Goal: Information Seeking & Learning: Find specific page/section

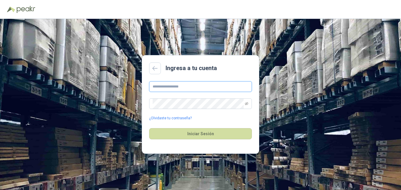
click at [157, 85] on input "text" at bounding box center [200, 86] width 103 height 11
type input "**********"
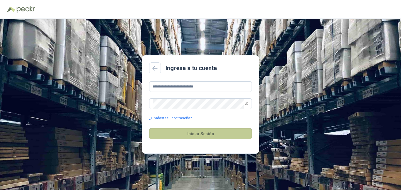
click at [197, 131] on button "Iniciar Sesión" at bounding box center [200, 133] width 103 height 11
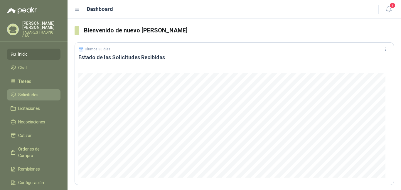
click at [25, 93] on span "Solicitudes" at bounding box center [28, 94] width 20 height 6
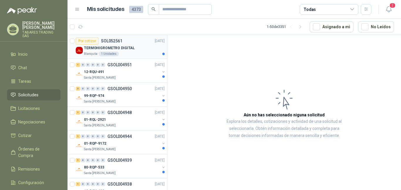
click at [105, 48] on p "TERMOHIGROMETRO DIGITAL" at bounding box center [109, 48] width 51 height 6
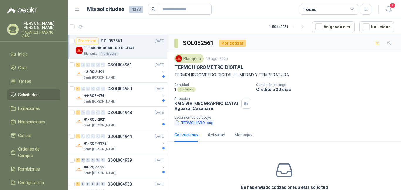
click at [192, 123] on button "TERMOHIGRO .png" at bounding box center [195, 122] width 40 height 6
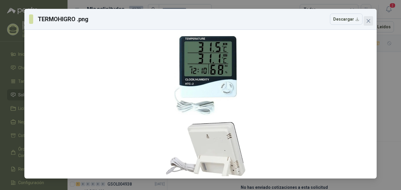
click at [369, 19] on icon "close" at bounding box center [368, 21] width 5 height 5
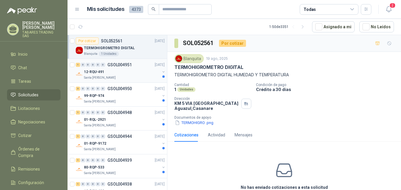
click at [96, 72] on p "12-RQU-491" at bounding box center [94, 72] width 20 height 6
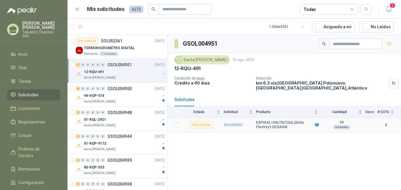
click at [230, 123] on b "SOL052551" at bounding box center [233, 125] width 19 height 4
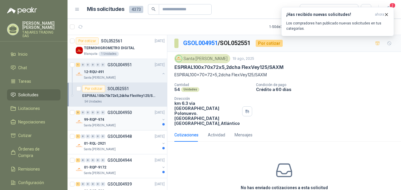
click at [98, 119] on p "99-RQP-974" at bounding box center [94, 120] width 20 height 6
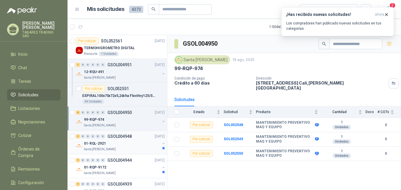
click at [94, 142] on p "01-RQL-2921" at bounding box center [95, 143] width 22 height 6
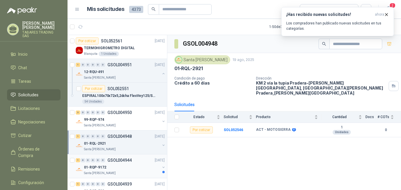
click at [92, 168] on p "01-RQP-9172" at bounding box center [95, 167] width 22 height 6
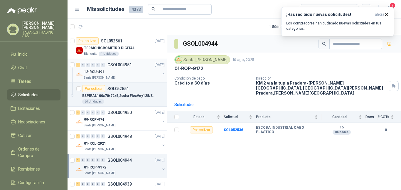
click at [113, 66] on p "GSOL004951" at bounding box center [120, 65] width 24 height 4
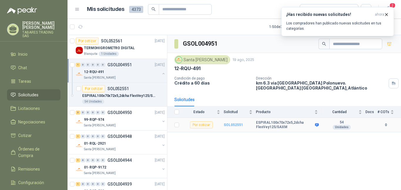
click at [236, 123] on b "SOL052551" at bounding box center [233, 125] width 19 height 4
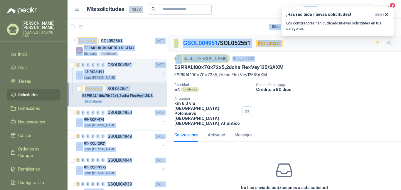
drag, startPoint x: 175, startPoint y: 68, endPoint x: 193, endPoint y: -14, distance: 84.0
click at [193, 0] on html "[PERSON_NAME] TRADING SAS Inicio Chat Tareas Solicitudes Licitaciones Negociaci…" at bounding box center [200, 95] width 401 height 190
click at [215, 21] on article "1 - 50 de 3351 Asignado a mi No Leídos" at bounding box center [235, 27] width 334 height 16
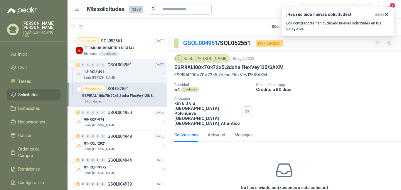
click at [350, 97] on div "Cantidad 54 Unidades Condición de pago Crédito a 60 días Dirección km 6.3 via c…" at bounding box center [285, 104] width 220 height 43
drag, startPoint x: 175, startPoint y: 66, endPoint x: 291, endPoint y: 66, distance: 115.5
click at [291, 66] on div "ESPIRAL100x70x72x5,2dcha FlexVey125/SAXM" at bounding box center [285, 67] width 220 height 6
copy p "ESPIRAL100x70x72x5,2dcha FlexVey125/SAXM"
click at [161, 72] on button "button" at bounding box center [163, 73] width 5 height 5
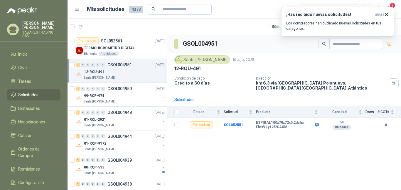
click at [95, 69] on p "12-RQU-491" at bounding box center [94, 72] width 20 height 6
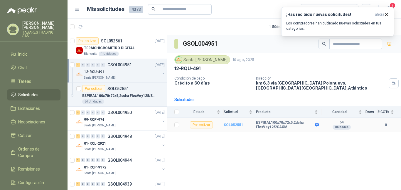
click at [233, 123] on b "SOL052551" at bounding box center [233, 125] width 19 height 4
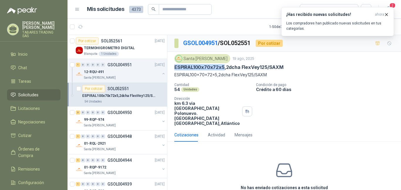
drag, startPoint x: 175, startPoint y: 67, endPoint x: 223, endPoint y: 69, distance: 48.5
click at [223, 69] on p "ESPIRAL100x70x72x5,2dcha FlexVey125/SAXM" at bounding box center [229, 67] width 109 height 6
copy p "ESPIRAL100x70x72x5"
click at [318, 78] on div "Santa [PERSON_NAME] [DATE] ESPIRAL100x70x72x5,2dcha FlexVey125/SAXM ESPIRAL100x…" at bounding box center [285, 89] width 220 height 71
drag, startPoint x: 240, startPoint y: 67, endPoint x: 294, endPoint y: 66, distance: 54.4
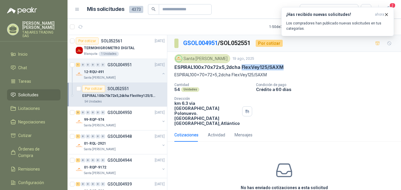
click at [294, 66] on div "ESPIRAL100x70x72x5,2dcha FlexVey125/SAXM" at bounding box center [285, 67] width 220 height 6
copy p "FlexVey125/SAXM"
click at [319, 96] on div "Cantidad 54 Unidades Condición de pago Crédito a 60 días Dirección km 6.3 via c…" at bounding box center [285, 104] width 220 height 43
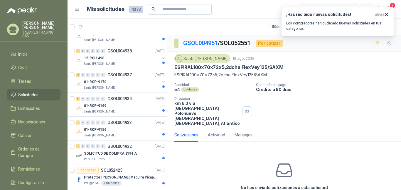
scroll to position [215, 0]
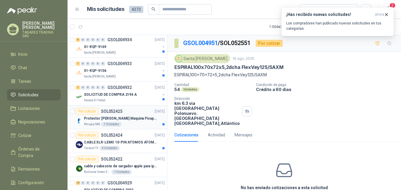
click at [127, 118] on p "Protector [PERSON_NAME] Maquina Picapasto: [PERSON_NAME]. P9MR. Serie: 2973" at bounding box center [120, 118] width 73 height 6
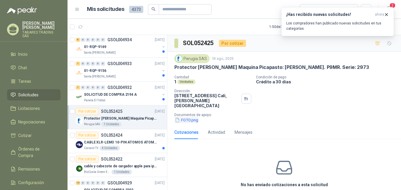
click at [194, 117] on button "FOTO.png" at bounding box center [187, 120] width 24 height 6
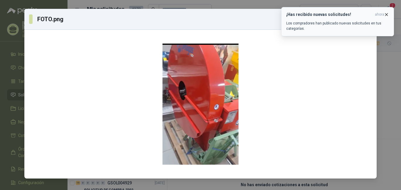
click at [388, 12] on icon "button" at bounding box center [386, 14] width 5 height 5
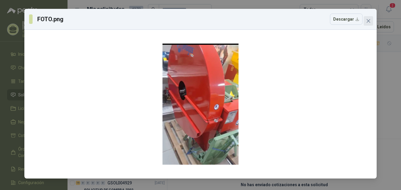
click at [369, 21] on icon "close" at bounding box center [369, 21] width 4 height 4
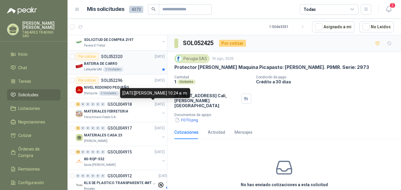
scroll to position [500, 0]
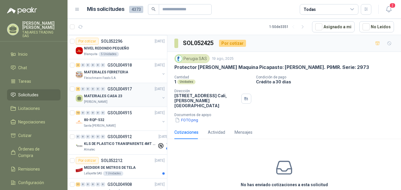
click at [106, 96] on p "MATERIALES CASA 23" at bounding box center [103, 96] width 38 height 6
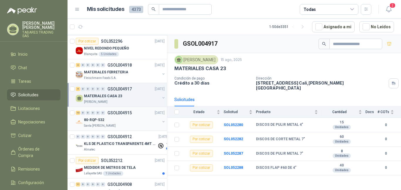
click at [99, 118] on p "80-RQP-532" at bounding box center [94, 120] width 20 height 6
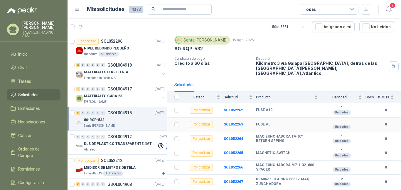
scroll to position [39, 0]
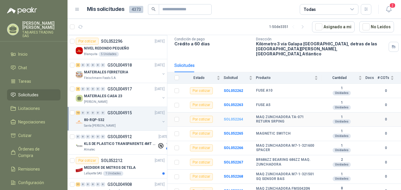
click at [235, 117] on b "SOL052264" at bounding box center [233, 119] width 19 height 4
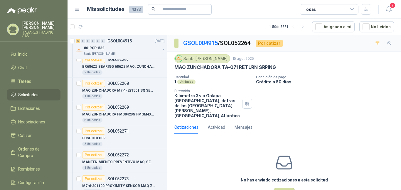
scroll to position [725, 0]
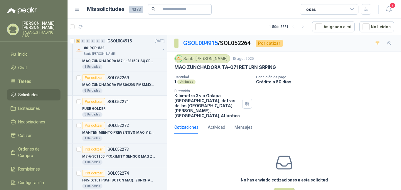
click at [100, 108] on p "FUSE HOLDER" at bounding box center [94, 109] width 24 height 6
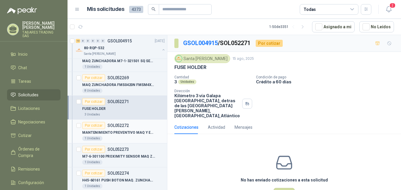
click at [135, 132] on p "MANTENIMIENTO PREVENTIVO MAQ Y EQUIPO" at bounding box center [118, 133] width 73 height 6
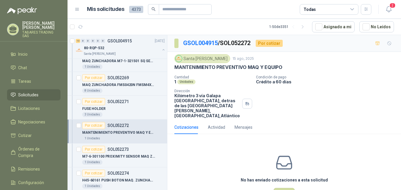
scroll to position [754, 0]
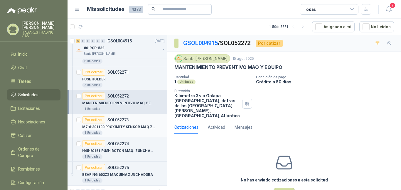
click at [145, 127] on p "M7-6-301100 PROXIMITY SENSOR MAQ ZUNCH." at bounding box center [118, 127] width 73 height 6
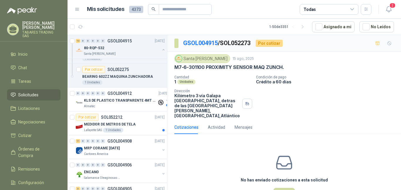
scroll to position [872, 0]
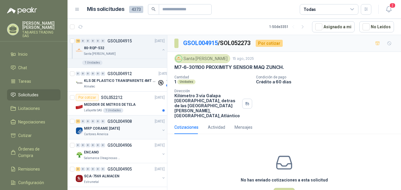
click at [111, 127] on p "MRP CORAME [DATE]" at bounding box center [102, 128] width 36 height 6
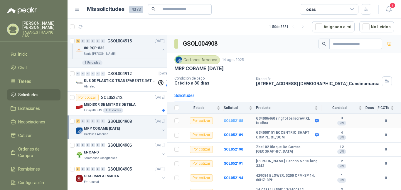
click at [235, 119] on b "SOL052188" at bounding box center [233, 120] width 19 height 4
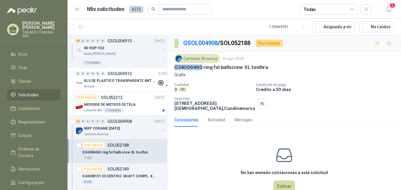
drag, startPoint x: 175, startPoint y: 68, endPoint x: 202, endPoint y: 67, distance: 27.3
click at [202, 67] on p "G34006460 ring fol ballscrew XL toolhra" at bounding box center [222, 67] width 94 height 6
click at [209, 72] on p "Grafix" at bounding box center [285, 74] width 220 height 6
drag, startPoint x: 204, startPoint y: 68, endPoint x: 270, endPoint y: 67, distance: 65.8
click at [270, 67] on div "G34006460 ring fol ballscrew XL toolhra" at bounding box center [285, 67] width 220 height 6
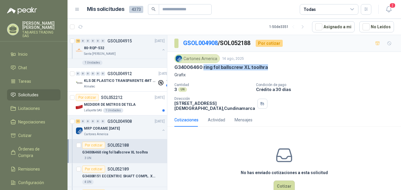
copy p "ring fol ballscrew XL toolhra"
click at [219, 78] on div "Cartones America [DATE] G34006460 ring fol ballscrew XL toolhra Grafix Cantidad…" at bounding box center [285, 82] width 220 height 56
drag, startPoint x: 202, startPoint y: 68, endPoint x: 175, endPoint y: 65, distance: 27.0
click at [175, 65] on p "G34006460 ring fol ballscrew XL toolhra" at bounding box center [222, 67] width 94 height 6
copy p "G34006460"
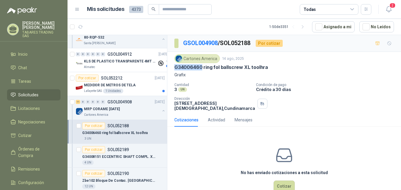
scroll to position [911, 0]
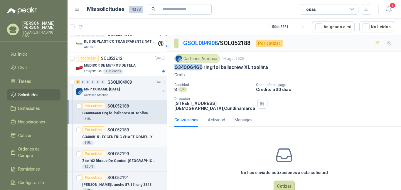
click at [128, 134] on p "G34008151 ECCENTRIC SHAFT COMPL. XL/DCM" at bounding box center [118, 137] width 73 height 6
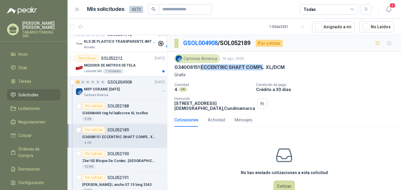
drag, startPoint x: 201, startPoint y: 69, endPoint x: 263, endPoint y: 69, distance: 62.0
click at [263, 69] on p "G34008151 ECCENTRIC SHAFT COMPL. XL/DCM" at bounding box center [230, 67] width 110 height 6
copy p "ECCENTRIC SHAFT COMPL"
drag, startPoint x: 201, startPoint y: 68, endPoint x: 174, endPoint y: 67, distance: 26.8
click at [174, 67] on div "Cartones America [DATE] G34008151 ECCENTRIC SHAFT COMPL. XL/DCM Grafix Cantidad…" at bounding box center [285, 82] width 234 height 61
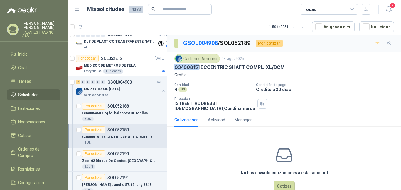
copy p "G34008151"
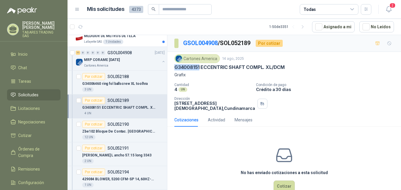
scroll to position [960, 0]
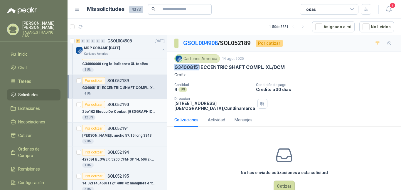
click at [110, 111] on p "Zbe102 Bloque De Contac. [GEOGRAPHIC_DATA]" at bounding box center [118, 112] width 73 height 6
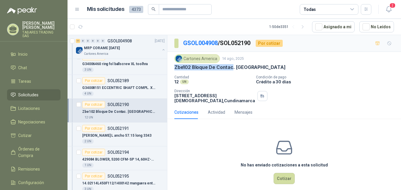
drag, startPoint x: 174, startPoint y: 67, endPoint x: 232, endPoint y: 67, distance: 58.2
click at [232, 67] on div "Cartones America [DATE] Zbe102 Bloque De Contac. NC Cantidad 12 UN Condición d…" at bounding box center [285, 78] width 234 height 53
copy p "Zbe102 Bloque De Contac"
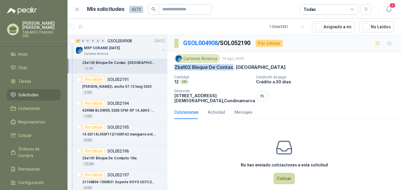
scroll to position [12, 0]
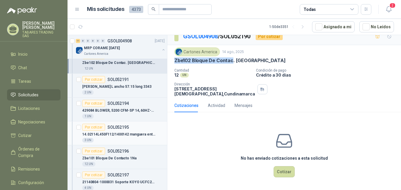
click at [116, 132] on p "14.02114L450F112/1400142 manguera entrad" at bounding box center [118, 134] width 73 height 6
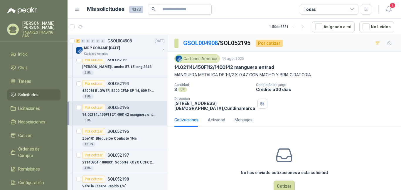
scroll to position [1058, 0]
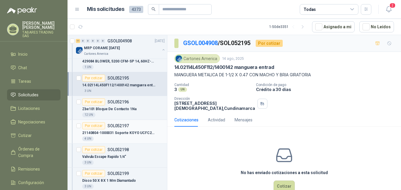
click at [129, 133] on p "21140804-1000031 Soporte KOYO UCFC205" at bounding box center [118, 133] width 73 height 6
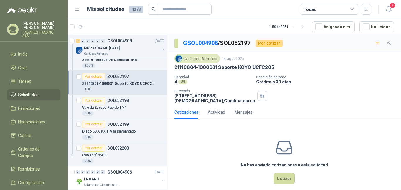
scroll to position [1136, 0]
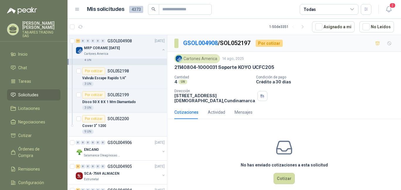
click at [90, 125] on p "Cover 3" 1200" at bounding box center [94, 126] width 24 height 6
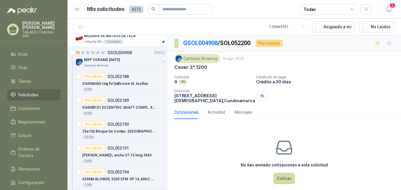
scroll to position [921, 0]
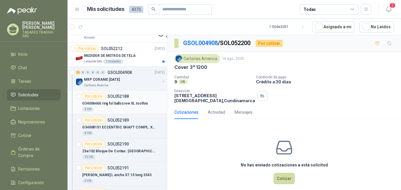
click at [103, 101] on p "G34006460 ring fol ballscrew XL toolhra" at bounding box center [115, 104] width 66 height 6
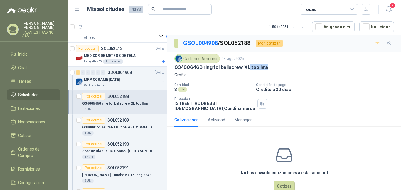
drag, startPoint x: 250, startPoint y: 67, endPoint x: 273, endPoint y: 67, distance: 23.2
click at [273, 67] on div "G34006460 ring fol ballscrew XL toolhra" at bounding box center [285, 67] width 220 height 6
copy p "toolhra"
click at [204, 69] on p "G34006460 ring fol ballscrew XL toolhra" at bounding box center [222, 67] width 94 height 6
drag, startPoint x: 204, startPoint y: 68, endPoint x: 174, endPoint y: 64, distance: 30.3
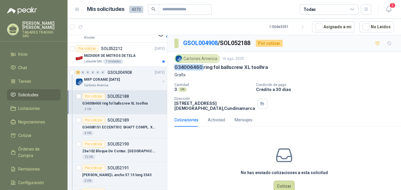
click at [174, 64] on div "Cartones America [DATE] G34006460 ring fol ballscrew XL toolhra Grafix Cantidad…" at bounding box center [285, 82] width 234 height 61
copy p "G34006460"
drag, startPoint x: 251, startPoint y: 68, endPoint x: 268, endPoint y: 69, distance: 17.6
click at [268, 69] on div "G34006460 ring fol ballscrew XL toolhra" at bounding box center [285, 67] width 220 height 6
drag, startPoint x: 193, startPoint y: 75, endPoint x: 175, endPoint y: 76, distance: 17.9
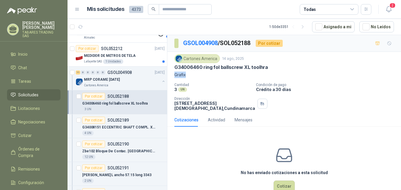
click at [175, 76] on p "Grafix" at bounding box center [285, 74] width 220 height 6
click at [124, 125] on p "G34008151 ECCENTRIC SHAFT COMPL. XL/DCM" at bounding box center [118, 127] width 73 height 6
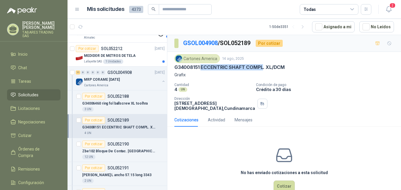
drag, startPoint x: 202, startPoint y: 68, endPoint x: 263, endPoint y: 67, distance: 60.5
click at [263, 67] on p "G34008151 ECCENTRIC SHAFT COMPL. XL/DCM" at bounding box center [230, 67] width 110 height 6
click at [110, 102] on p "G34006460 ring fol ballscrew XL toolhra" at bounding box center [115, 104] width 66 height 6
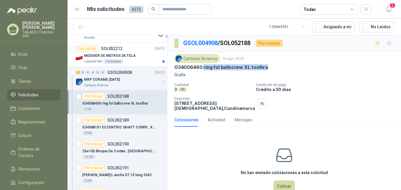
drag, startPoint x: 204, startPoint y: 68, endPoint x: 274, endPoint y: 66, distance: 70.6
click at [274, 66] on div "G34006460 ring fol ballscrew XL toolhra" at bounding box center [285, 67] width 220 height 6
click at [128, 126] on p "G34008151 ECCENTRIC SHAFT COMPL. XL/DCM" at bounding box center [118, 127] width 73 height 6
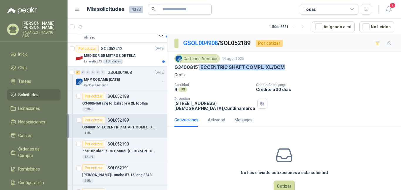
drag, startPoint x: 201, startPoint y: 66, endPoint x: 298, endPoint y: 68, distance: 97.3
click at [298, 68] on div "G34008151 ECCENTRIC SHAFT COMPL. XL/DCM" at bounding box center [285, 67] width 220 height 6
click at [220, 78] on div "Cartones America [DATE] G34008151 ECCENTRIC SHAFT COMPL. XL/DCM Grafix Cantidad…" at bounding box center [285, 82] width 220 height 56
drag, startPoint x: 200, startPoint y: 66, endPoint x: 173, endPoint y: 66, distance: 27.6
click at [173, 66] on div "Cartones America [DATE] G34008151 ECCENTRIC SHAFT COMPL. XL/DCM Grafix Cantidad…" at bounding box center [285, 82] width 234 height 61
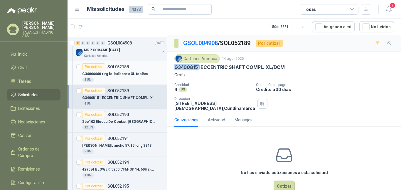
scroll to position [979, 0]
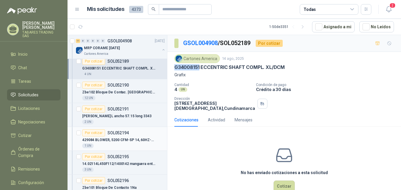
click at [117, 140] on p "429084 BLOWER, 5200 CFM-SP 14, 60HZ-3PH" at bounding box center [118, 140] width 73 height 6
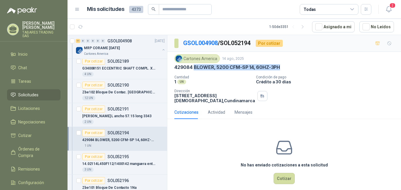
drag, startPoint x: 195, startPoint y: 68, endPoint x: 297, endPoint y: 68, distance: 102.0
click at [297, 68] on div "429084 BLOWER, 5200 CFM-SP 14, 60HZ-3PH" at bounding box center [285, 67] width 220 height 6
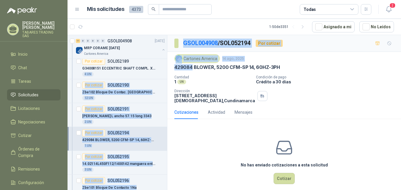
drag, startPoint x: 193, startPoint y: 66, endPoint x: 167, endPoint y: 67, distance: 25.6
click at [167, 67] on div "Por cotizar SOL052561 [DATE] TERMOHIGROMETRO DIGITAL Blanquita 1 Unidades 1 0 0…" at bounding box center [235, 113] width 334 height 157
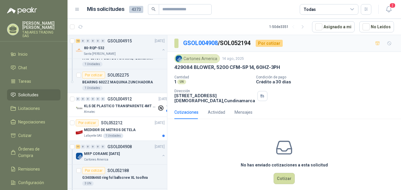
click at [203, 80] on div "1 UN" at bounding box center [213, 81] width 77 height 5
drag, startPoint x: 193, startPoint y: 66, endPoint x: 176, endPoint y: 66, distance: 16.8
click at [176, 66] on p "429084 BLOWER, 5200 CFM-SP 14, 60HZ-3PH" at bounding box center [228, 67] width 106 height 6
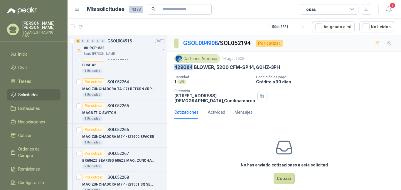
scroll to position [621, 0]
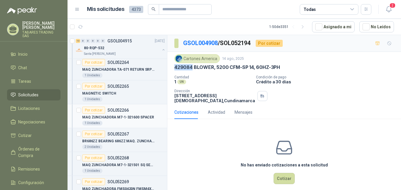
click at [135, 117] on p "MAQ ZUNCHADORA M7-1-321600 SPACER" at bounding box center [118, 117] width 72 height 6
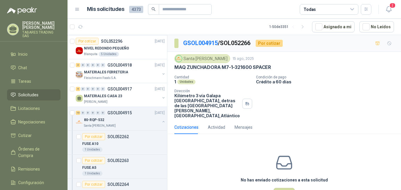
scroll to position [509, 0]
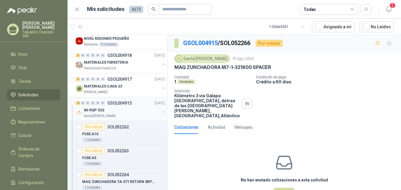
click at [161, 111] on button "button" at bounding box center [163, 111] width 5 height 5
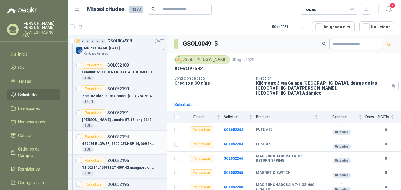
scroll to position [686, 0]
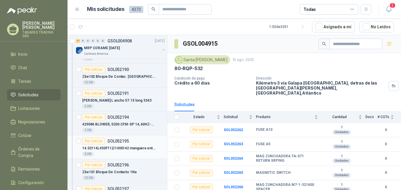
click at [145, 147] on p "14.02114L450F112/1400142 manguera entrad" at bounding box center [118, 148] width 73 height 6
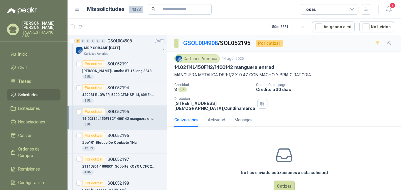
scroll to position [735, 0]
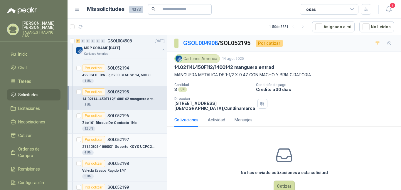
click at [145, 146] on p "21140804-1000031 Soporte KOYO UCFC205" at bounding box center [118, 147] width 73 height 6
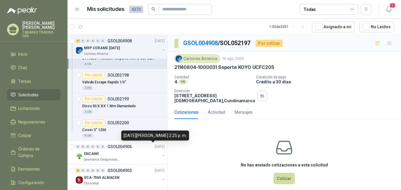
scroll to position [833, 0]
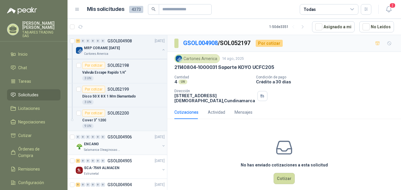
click at [93, 143] on p "ENCANO" at bounding box center [91, 144] width 15 height 6
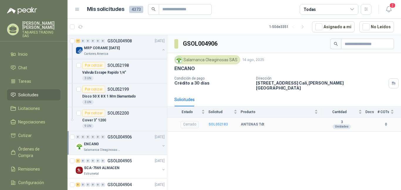
click at [224, 122] on b "SOL052183" at bounding box center [218, 124] width 19 height 4
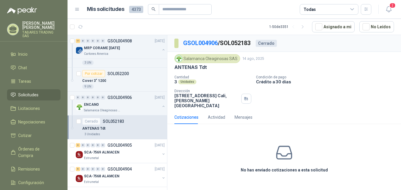
scroll to position [891, 0]
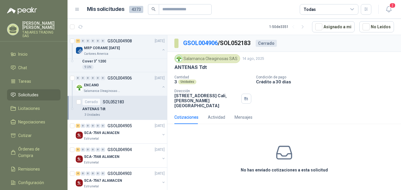
click at [41, 24] on p "[PERSON_NAME]" at bounding box center [41, 25] width 38 height 8
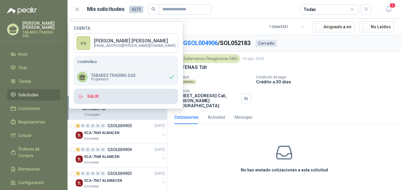
click at [93, 95] on button "Salir" at bounding box center [126, 95] width 105 height 15
